Goal: Navigation & Orientation: Find specific page/section

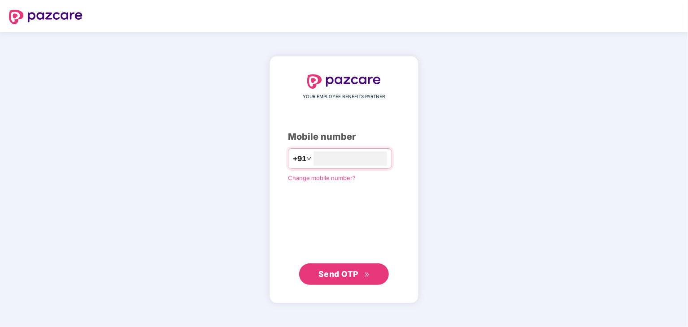
type input "**********"
click at [342, 273] on span "Send OTP" at bounding box center [338, 273] width 40 height 9
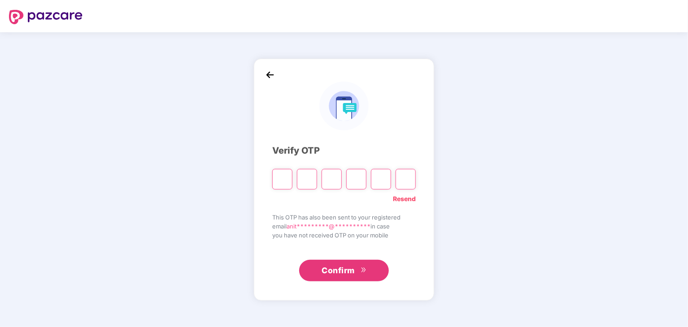
type input "*"
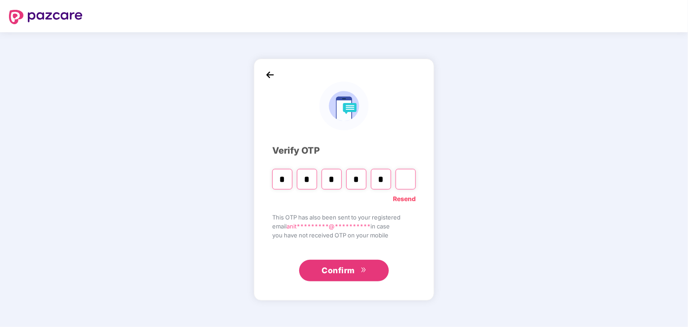
type input "*"
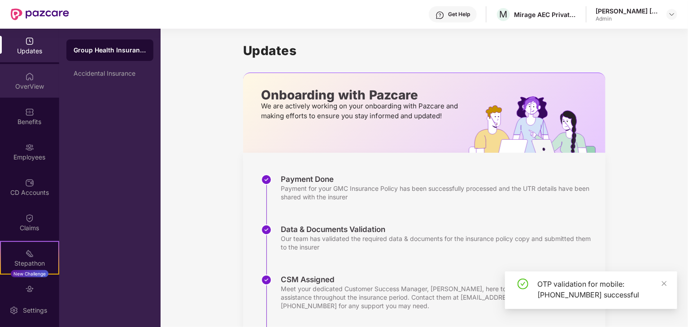
click at [37, 85] on div "OverView" at bounding box center [29, 86] width 59 height 9
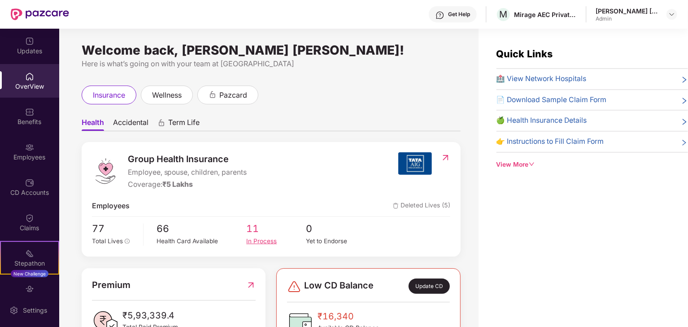
click at [256, 233] on span "11" at bounding box center [276, 228] width 60 height 15
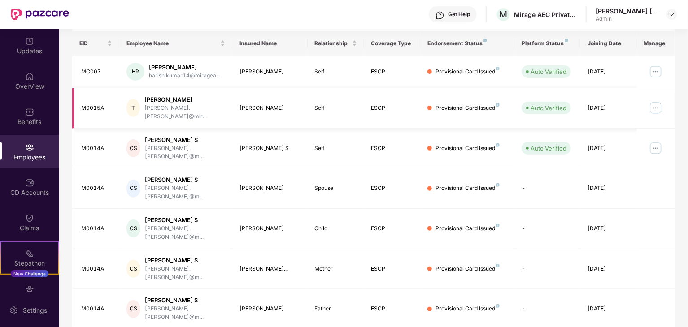
scroll to position [222, 0]
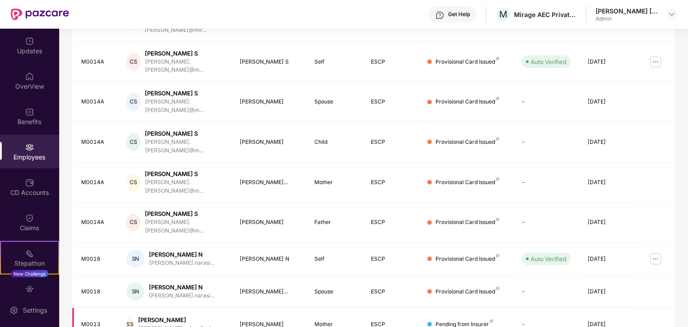
click at [372, 308] on td "ESCP" at bounding box center [392, 324] width 56 height 33
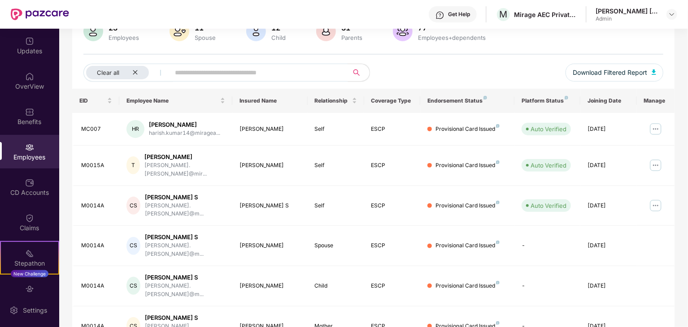
scroll to position [0, 0]
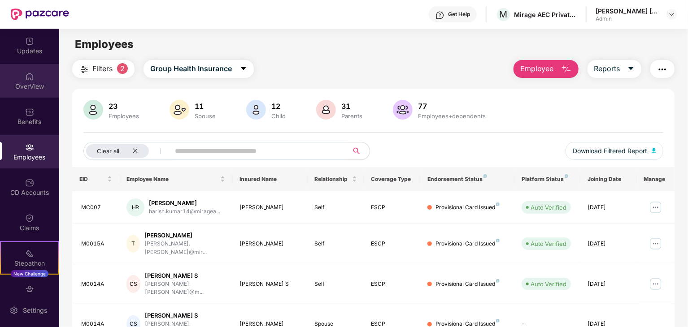
click at [37, 87] on div "OverView" at bounding box center [29, 86] width 59 height 9
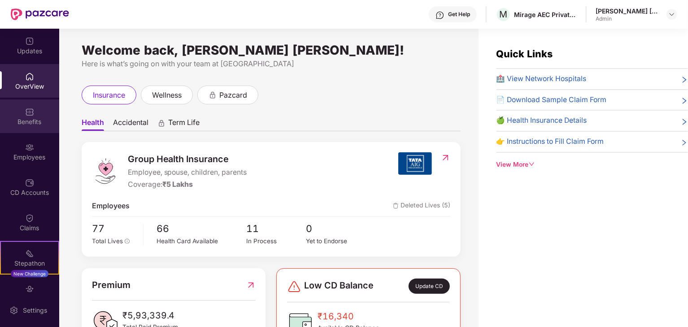
click at [34, 113] on div "Benefits" at bounding box center [29, 116] width 59 height 34
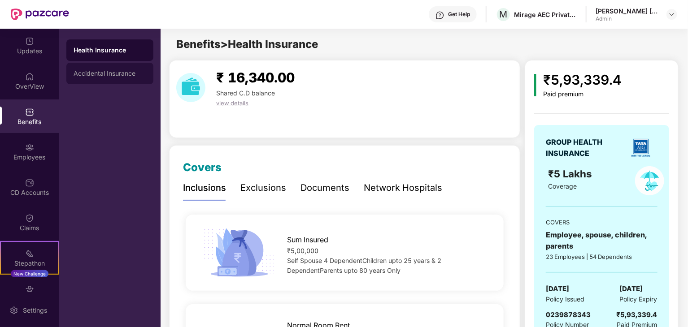
click at [125, 71] on div "Accidental Insurance" at bounding box center [110, 73] width 73 height 7
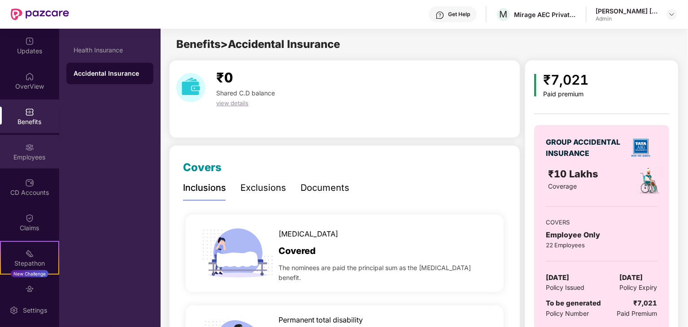
click at [33, 143] on div "Employees" at bounding box center [29, 152] width 59 height 34
